Goal: Information Seeking & Learning: Learn about a topic

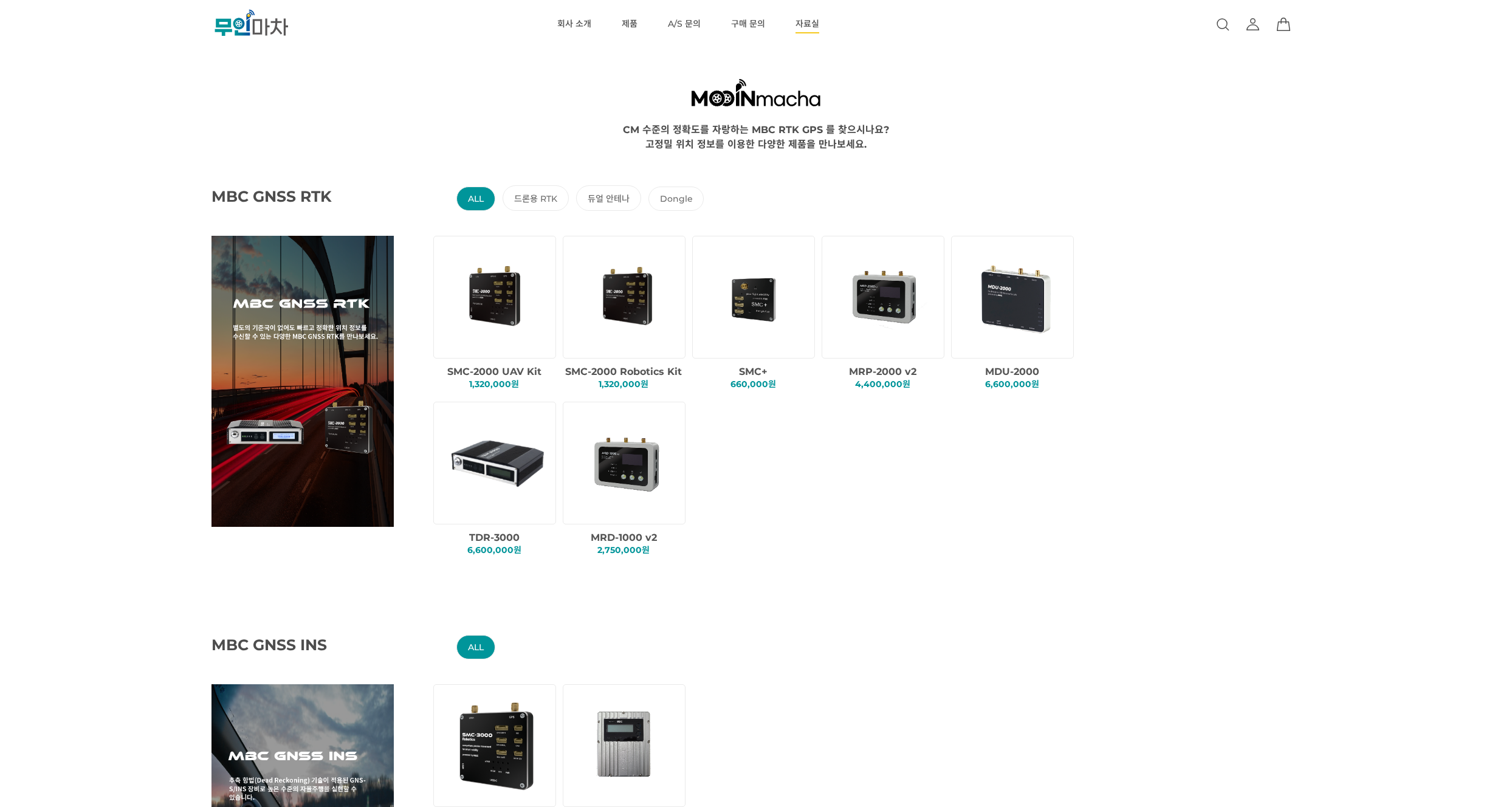
click at [799, 30] on link "자료실" at bounding box center [807, 24] width 24 height 49
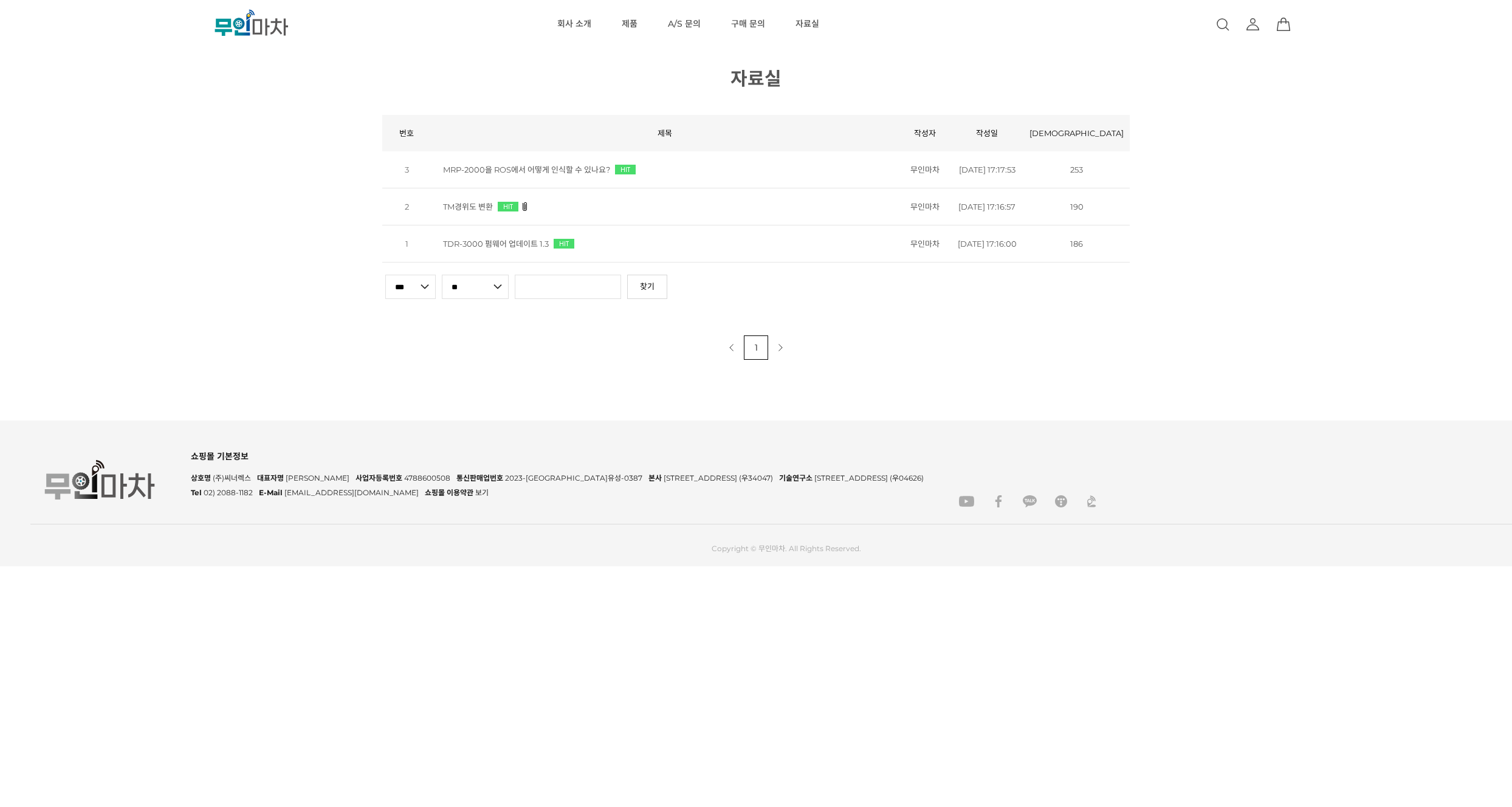
click at [513, 181] on td "MRP-2000을 ROS에서 어떻게 인식할 수 있나요?" at bounding box center [664, 170] width 468 height 37
click at [507, 174] on link "MRP-2000을 ROS에서 어떻게 인식할 수 있나요?" at bounding box center [527, 170] width 167 height 9
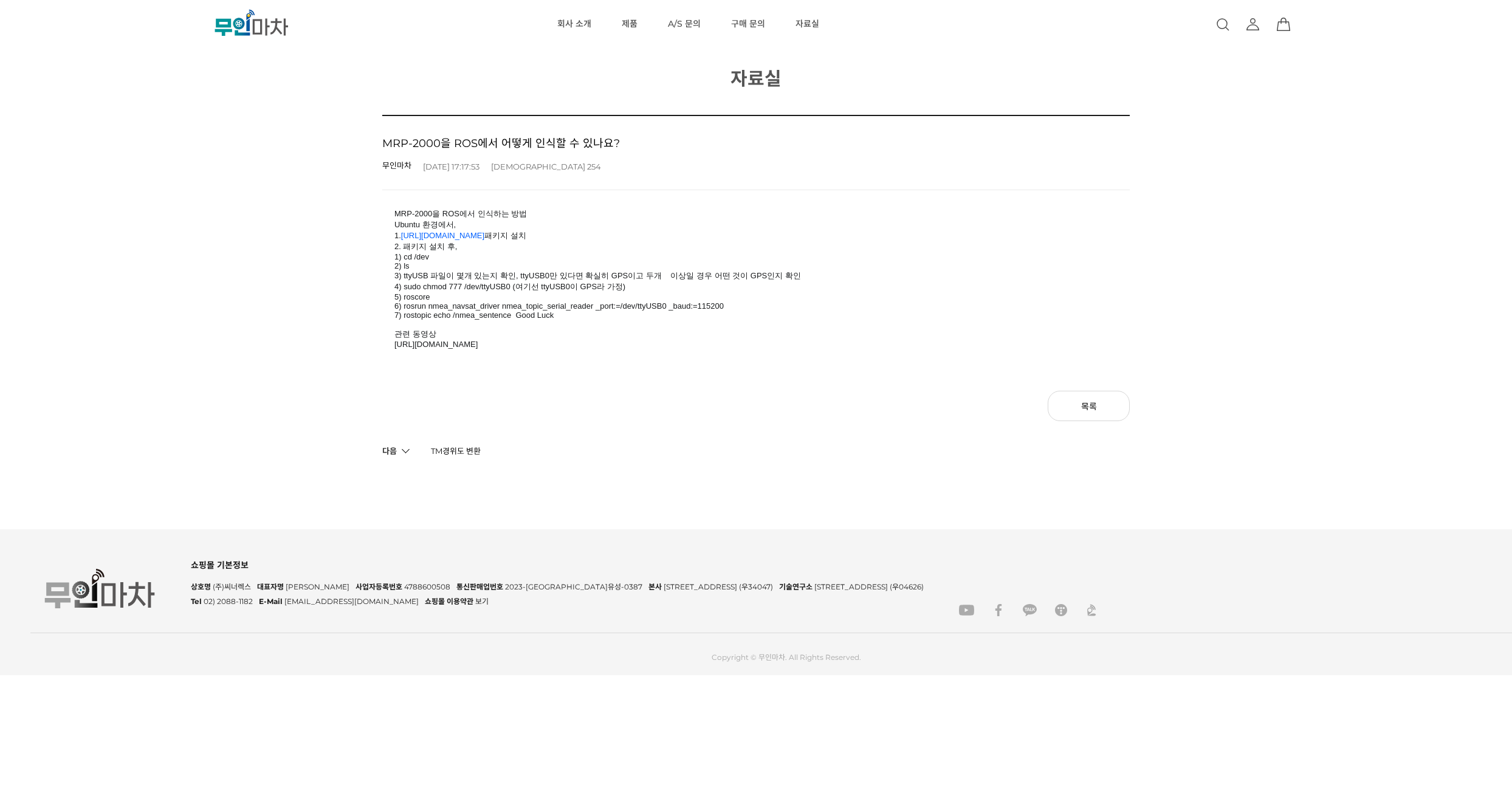
drag, startPoint x: 239, startPoint y: 256, endPoint x: 233, endPoint y: 229, distance: 27.7
drag, startPoint x: 179, startPoint y: 239, endPoint x: 178, endPoint y: 218, distance: 21.0
drag, startPoint x: 859, startPoint y: 222, endPoint x: 853, endPoint y: 198, distance: 24.7
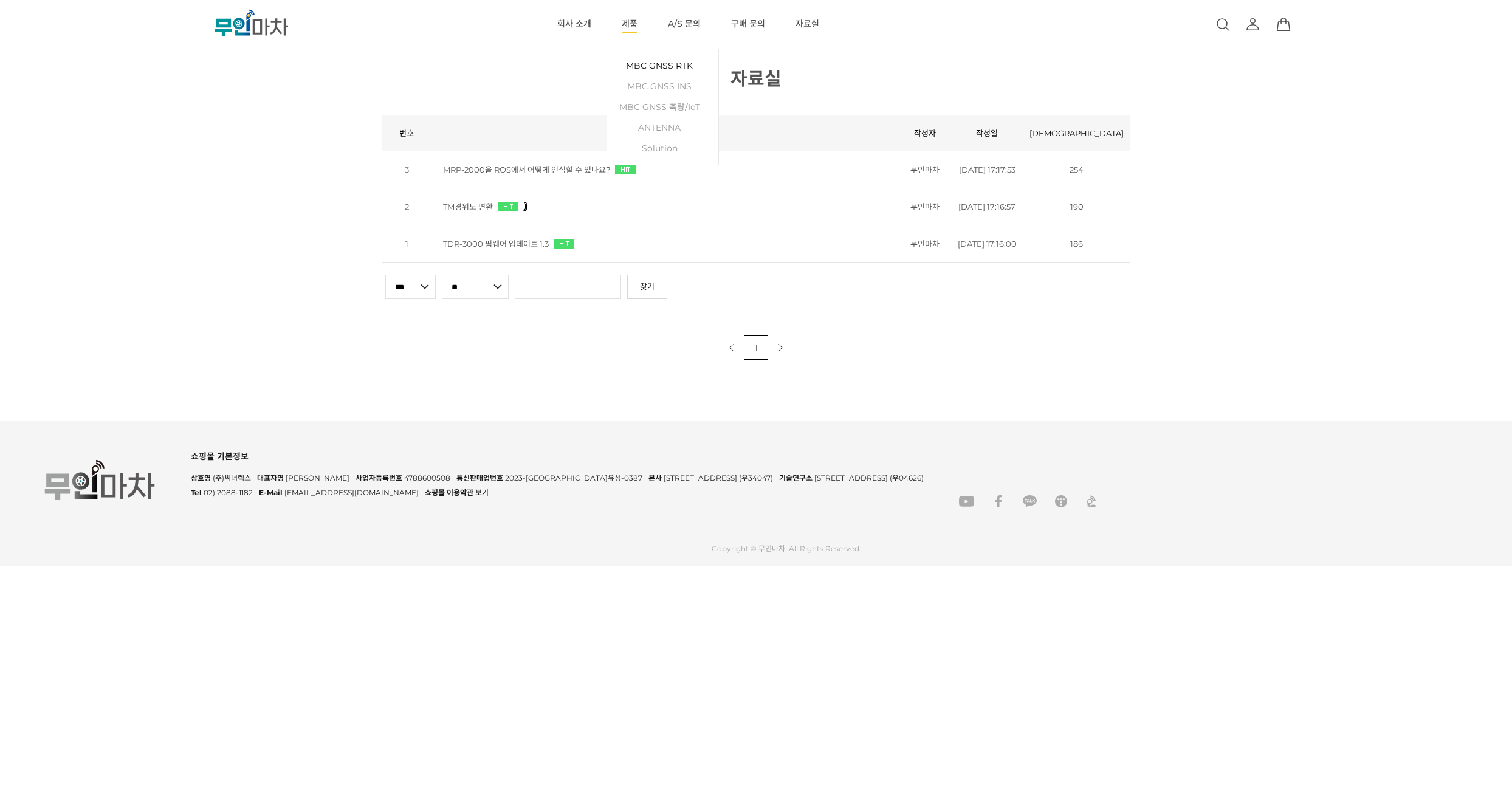
click at [641, 66] on link "MBC GNSS RTK" at bounding box center [662, 65] width 99 height 20
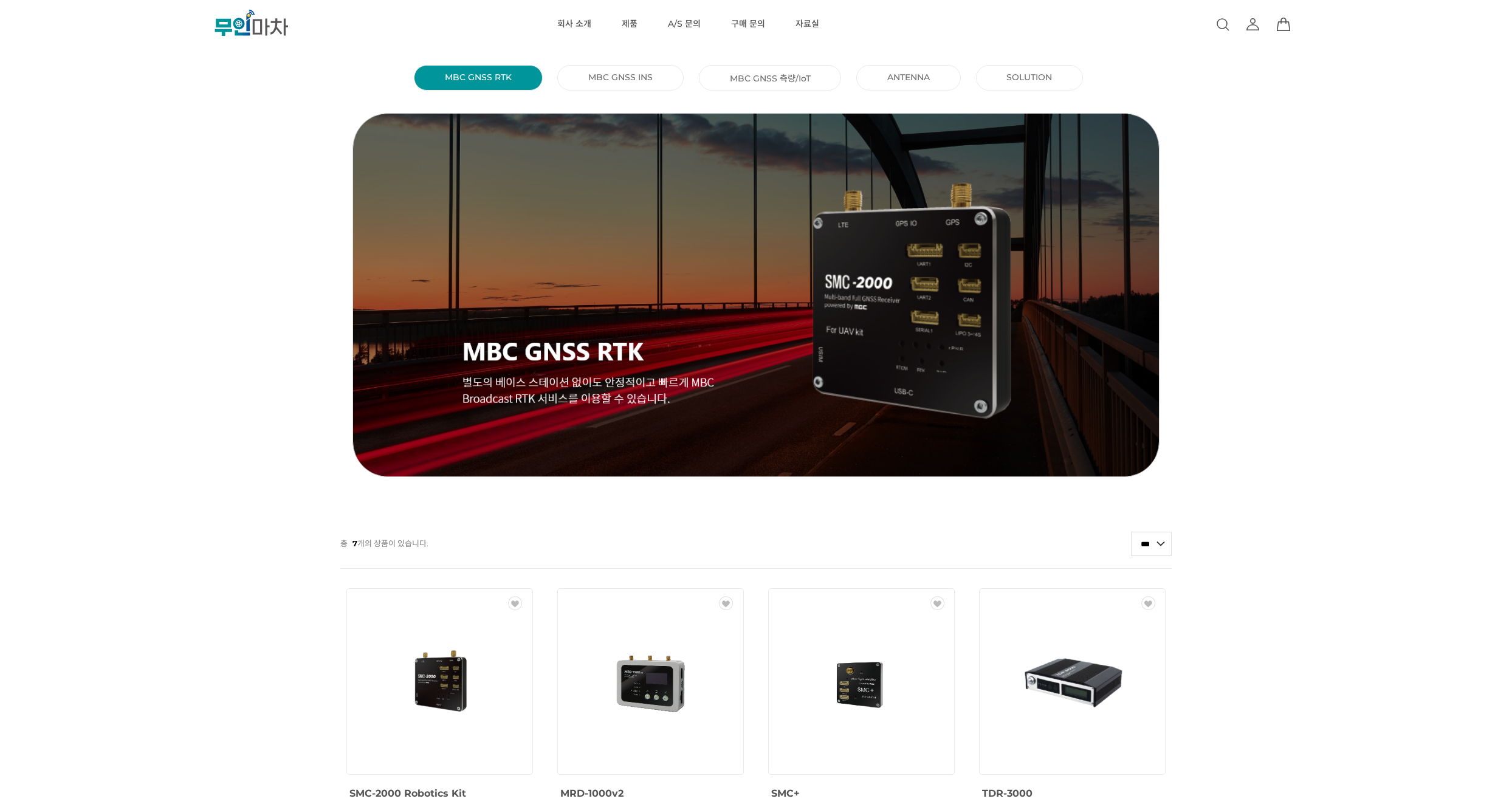
click at [424, 754] on div "WISH" at bounding box center [439, 681] width 185 height 185
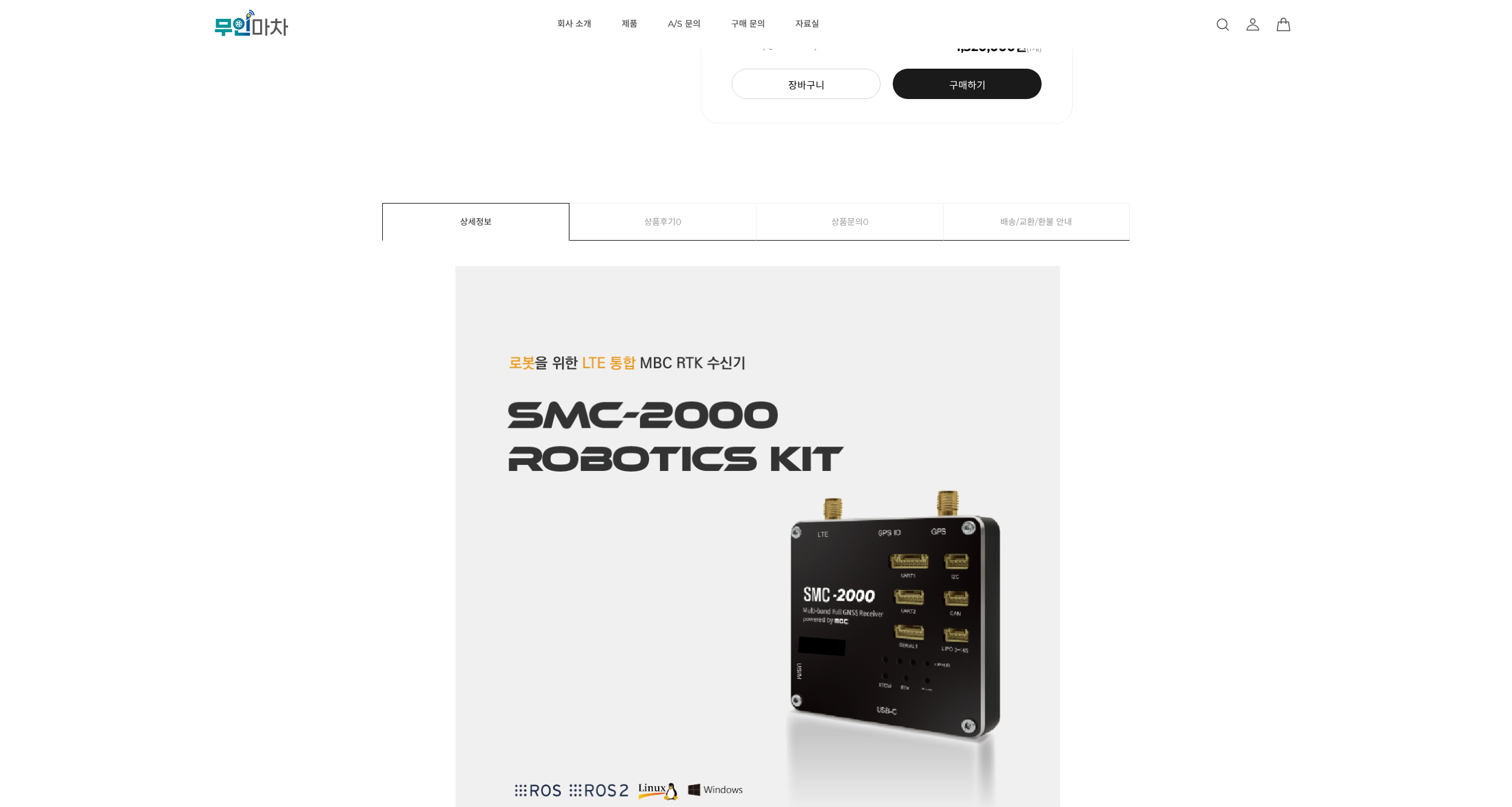
scroll to position [416, 0]
